Goal: Check status

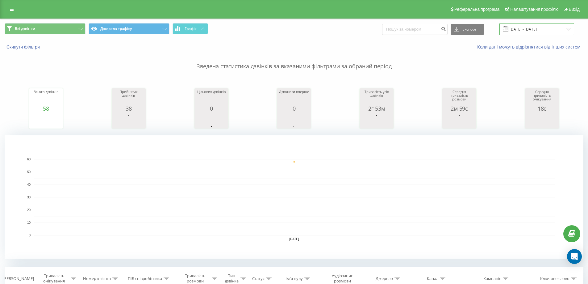
click at [567, 28] on input "[DATE] - [DATE]" at bounding box center [536, 29] width 75 height 12
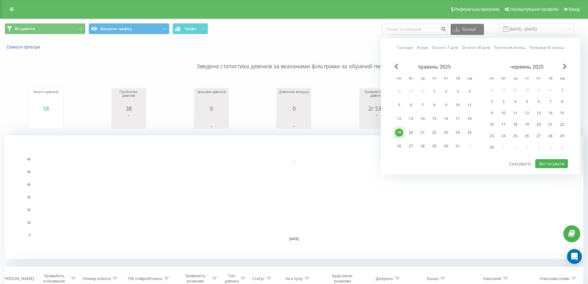
click at [562, 67] on div "червень 2025" at bounding box center [527, 67] width 82 height 6
click at [564, 67] on span "Next Month" at bounding box center [565, 67] width 4 height 6
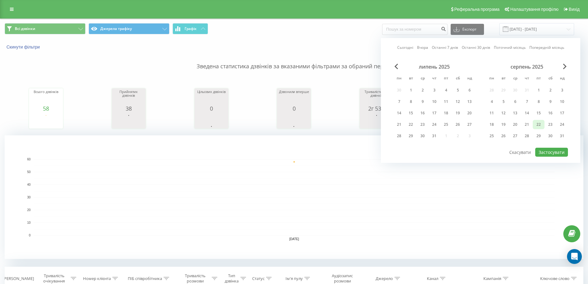
click at [537, 126] on div "22" at bounding box center [538, 124] width 8 height 8
click at [546, 153] on button "Застосувати" at bounding box center [551, 152] width 33 height 9
type input "[DATE] - [DATE]"
